Goal: Information Seeking & Learning: Learn about a topic

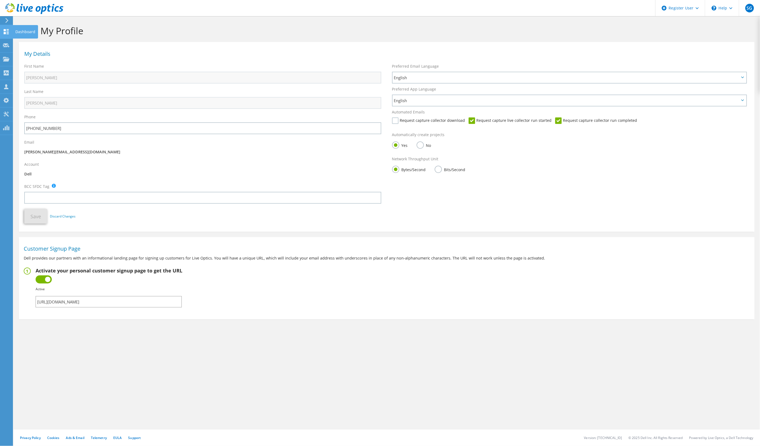
click at [5, 31] on icon at bounding box center [6, 31] width 6 height 5
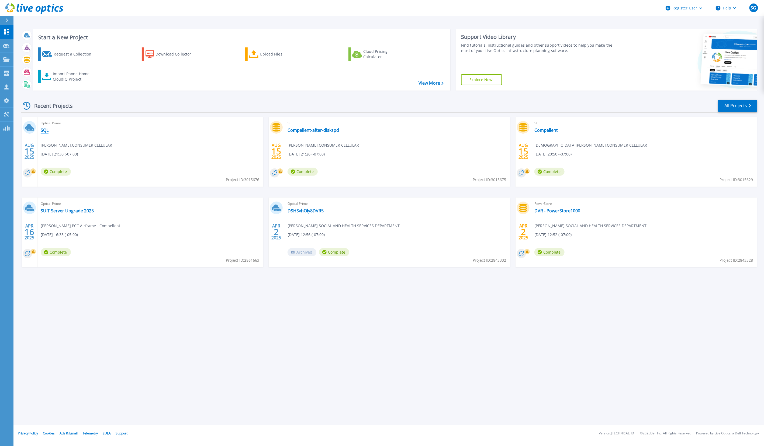
click at [45, 129] on link "SQL" at bounding box center [45, 130] width 8 height 5
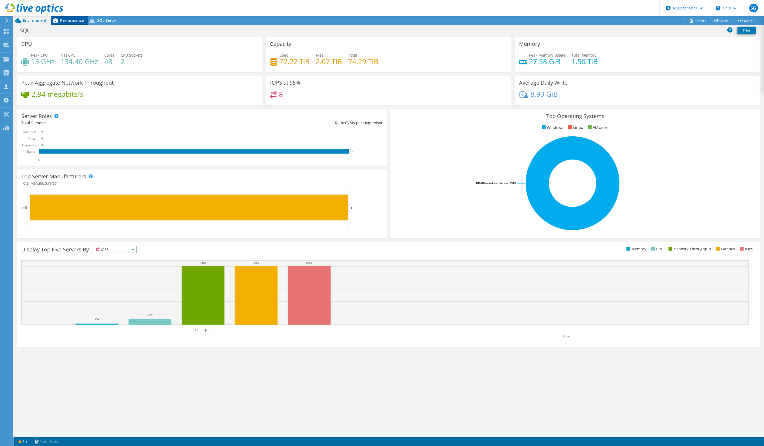
click at [71, 19] on span "Performance" at bounding box center [72, 20] width 24 height 5
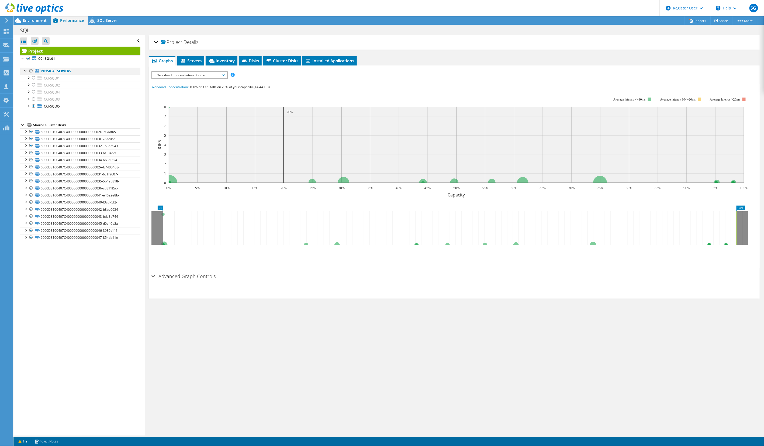
click at [30, 70] on div at bounding box center [30, 71] width 5 height 6
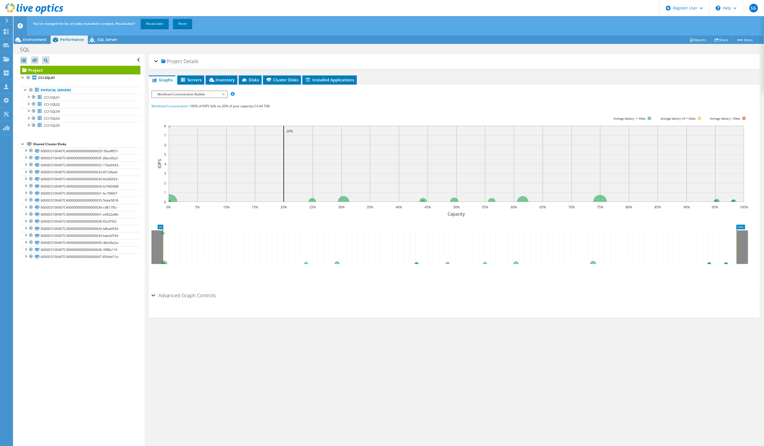
click at [222, 92] on span "Workload Concentration Bubble" at bounding box center [189, 94] width 69 height 6
click at [161, 156] on li "All" at bounding box center [189, 159] width 75 height 6
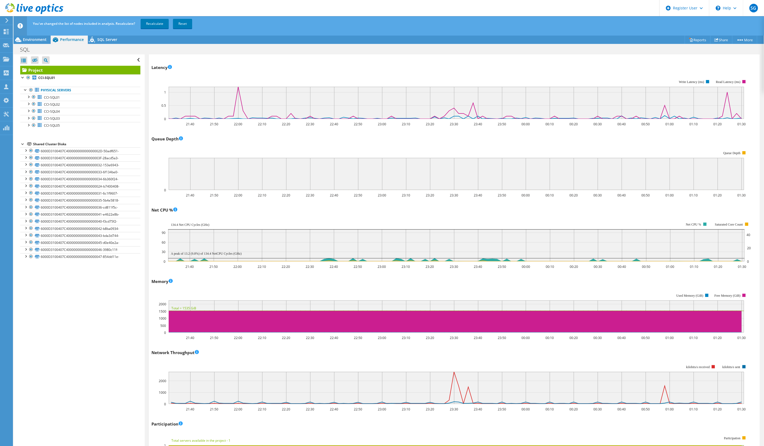
scroll to position [239, 0]
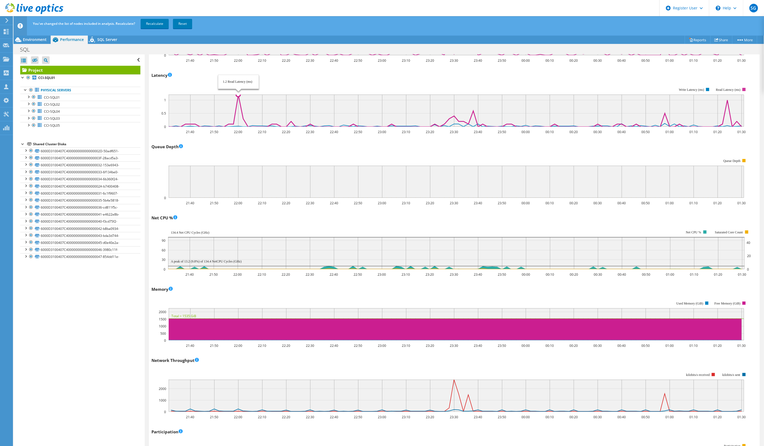
click at [238, 96] on icon at bounding box center [454, 111] width 576 height 32
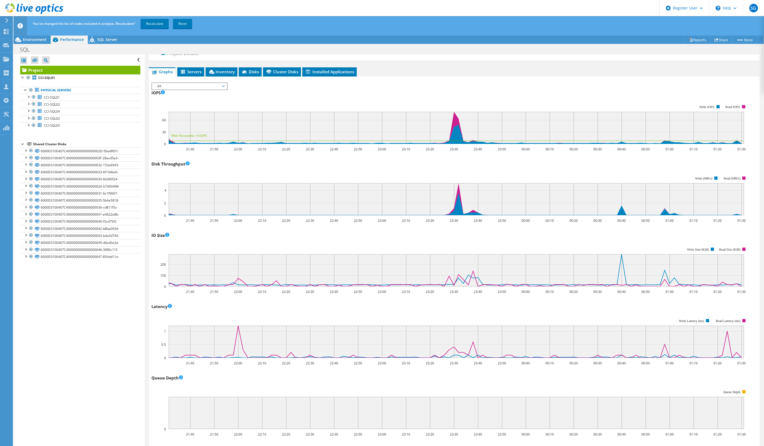
scroll to position [0, 0]
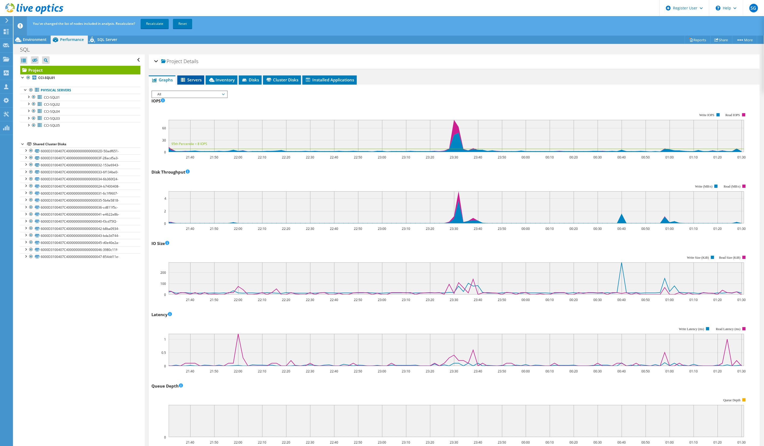
click at [190, 78] on span "Servers" at bounding box center [191, 79] width 22 height 5
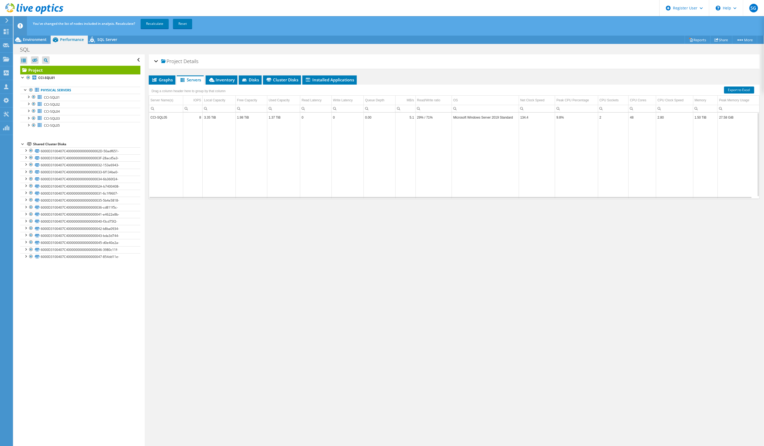
click at [158, 117] on td "CCI-SQL05" at bounding box center [166, 117] width 34 height 9
click at [150, 26] on link "Recalculate" at bounding box center [155, 24] width 28 height 10
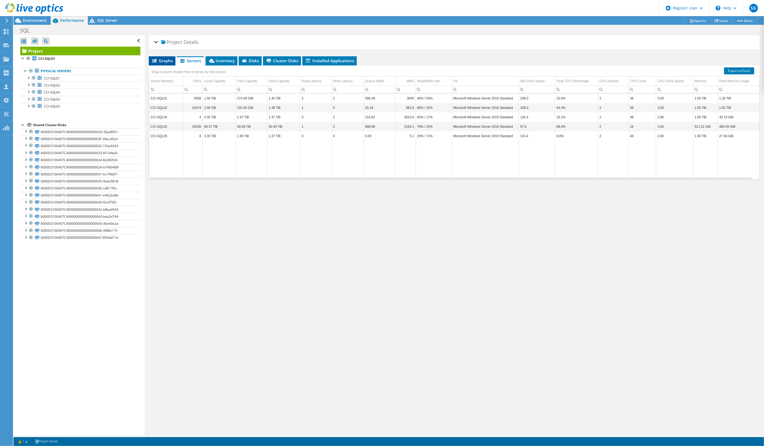
click at [163, 60] on span "Graphs" at bounding box center [161, 60] width 21 height 5
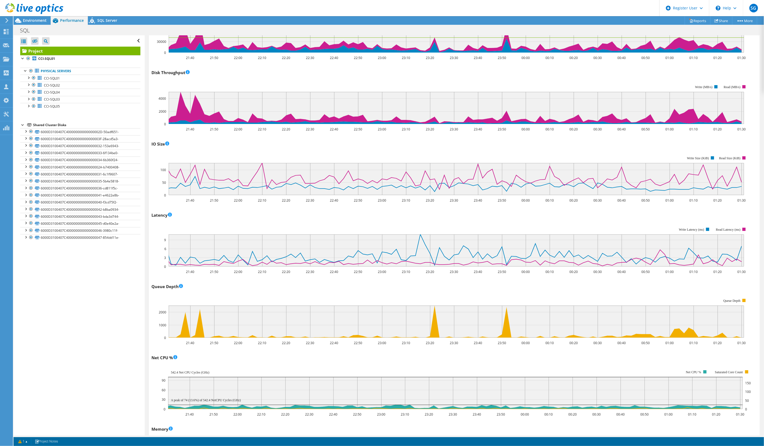
scroll to position [90, 0]
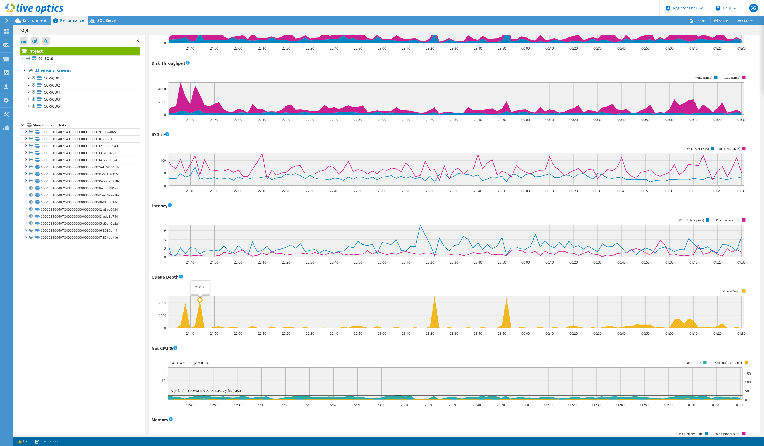
click at [197, 320] on icon at bounding box center [454, 312] width 576 height 32
click at [50, 77] on span "CCI-SQL01" at bounding box center [52, 78] width 16 height 5
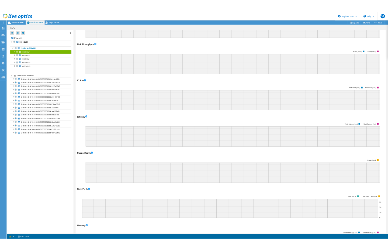
scroll to position [0, 0]
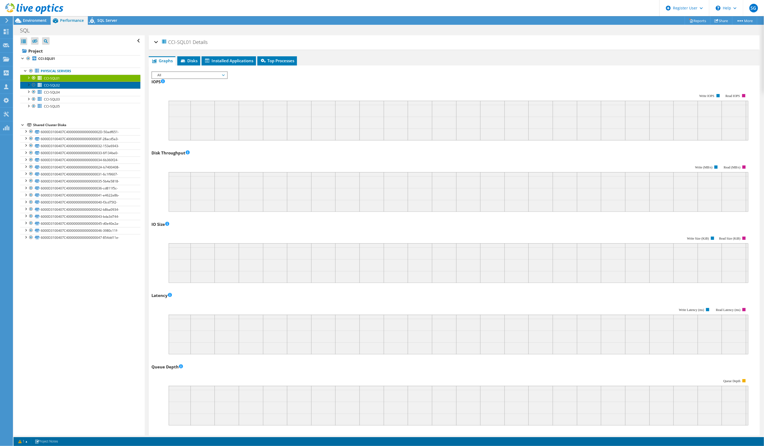
click at [65, 86] on link "CCI-SQL02" at bounding box center [80, 85] width 120 height 7
click at [64, 94] on link "CCI-SQL04" at bounding box center [80, 92] width 120 height 7
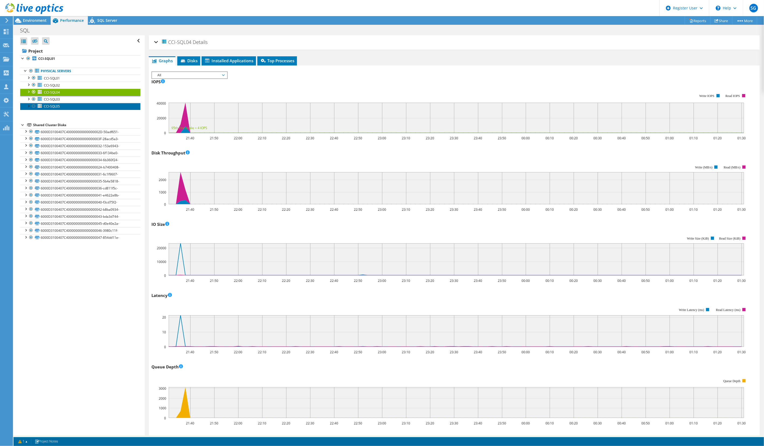
click at [65, 106] on link "CCI-SQL05" at bounding box center [80, 106] width 120 height 7
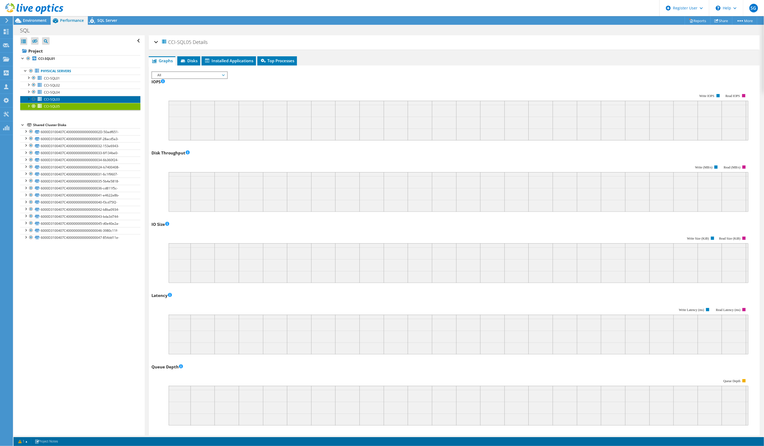
click at [62, 96] on link "CCI-SQL03" at bounding box center [80, 99] width 120 height 7
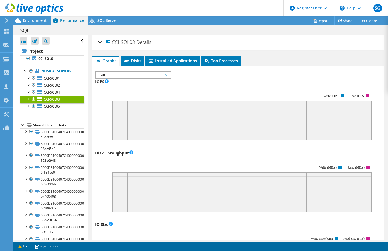
click at [210, 82] on div "IOPS Write IOPS Read IOPS" at bounding box center [238, 108] width 286 height 63
click at [52, 71] on link "Physical Servers" at bounding box center [52, 71] width 64 height 7
click at [46, 58] on b "CCI-SQL01" at bounding box center [46, 58] width 17 height 5
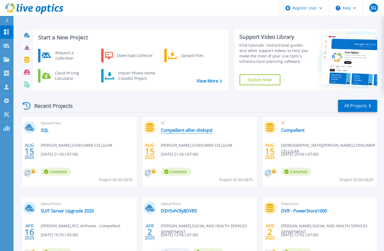
click at [194, 131] on link "Compellent-after-diskspd" at bounding box center [186, 130] width 51 height 5
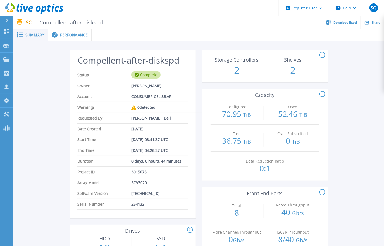
click at [60, 34] on span "Performance" at bounding box center [73, 35] width 27 height 4
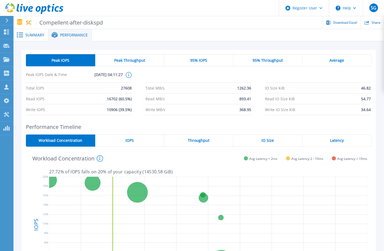
click at [133, 58] on span "Peak Throughput" at bounding box center [129, 60] width 31 height 4
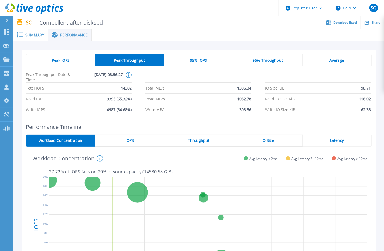
click at [192, 58] on span "95% IOPS" at bounding box center [198, 60] width 17 height 4
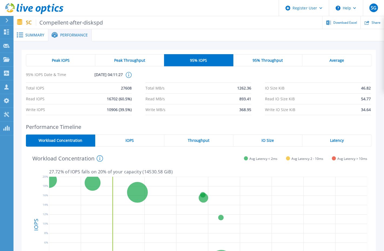
click at [279, 58] on span "95% Throughput" at bounding box center [267, 60] width 30 height 4
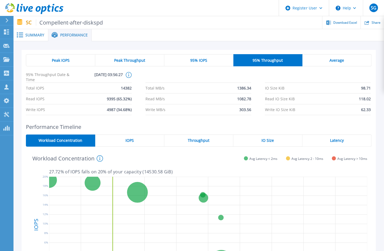
click at [338, 55] on div "Average" at bounding box center [336, 60] width 69 height 12
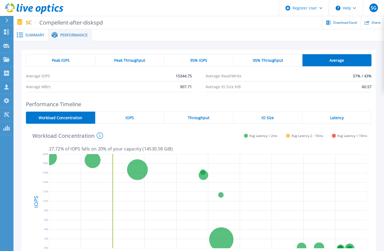
click at [130, 114] on div "IOPS" at bounding box center [129, 118] width 69 height 12
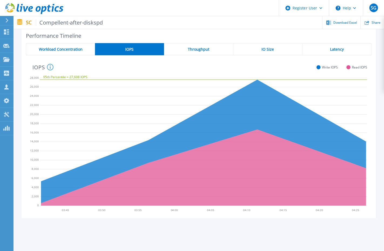
scroll to position [58, 0]
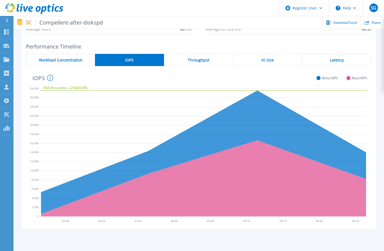
click at [186, 61] on div "Throughput" at bounding box center [198, 60] width 69 height 12
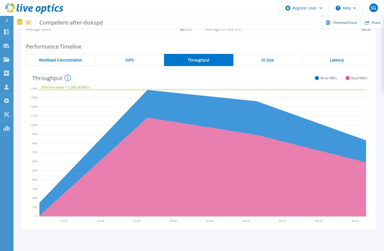
click at [261, 57] on div "IO Size" at bounding box center [267, 60] width 69 height 12
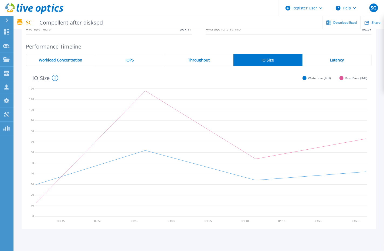
click at [332, 53] on div "Performance Timeline Workload Concentration IOPS Throughput IO Size Latency 03:…" at bounding box center [199, 136] width 354 height 186
click at [333, 60] on span "Latency" at bounding box center [337, 60] width 14 height 4
